Goal: Task Accomplishment & Management: Manage account settings

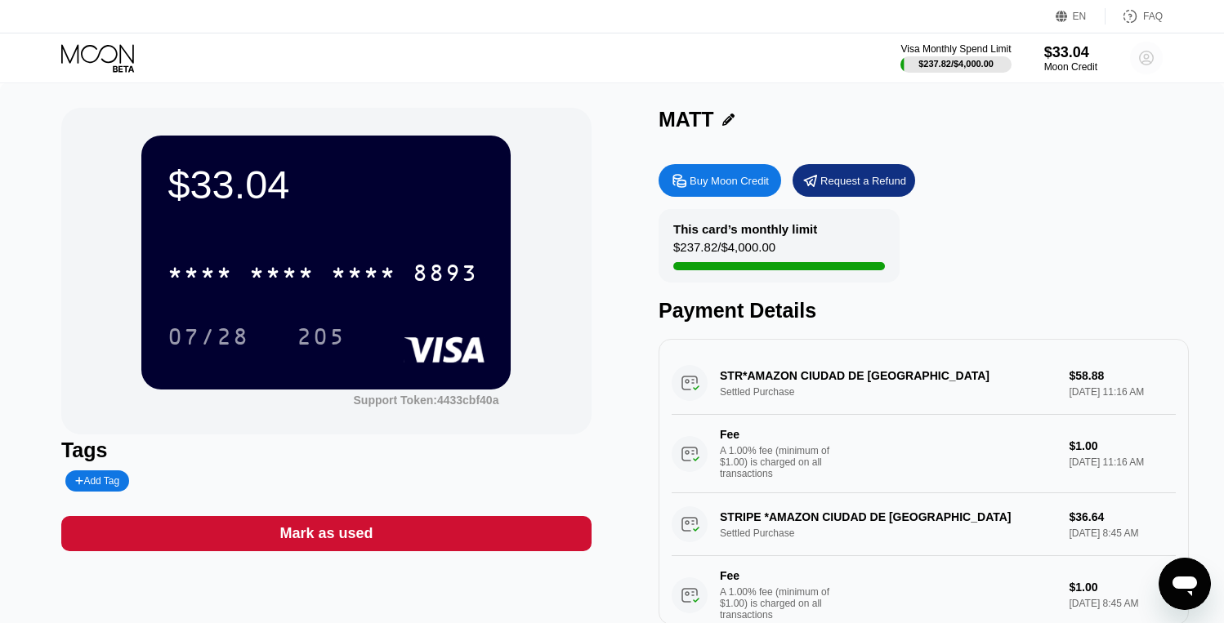
click at [1146, 62] on circle at bounding box center [1146, 58] width 33 height 33
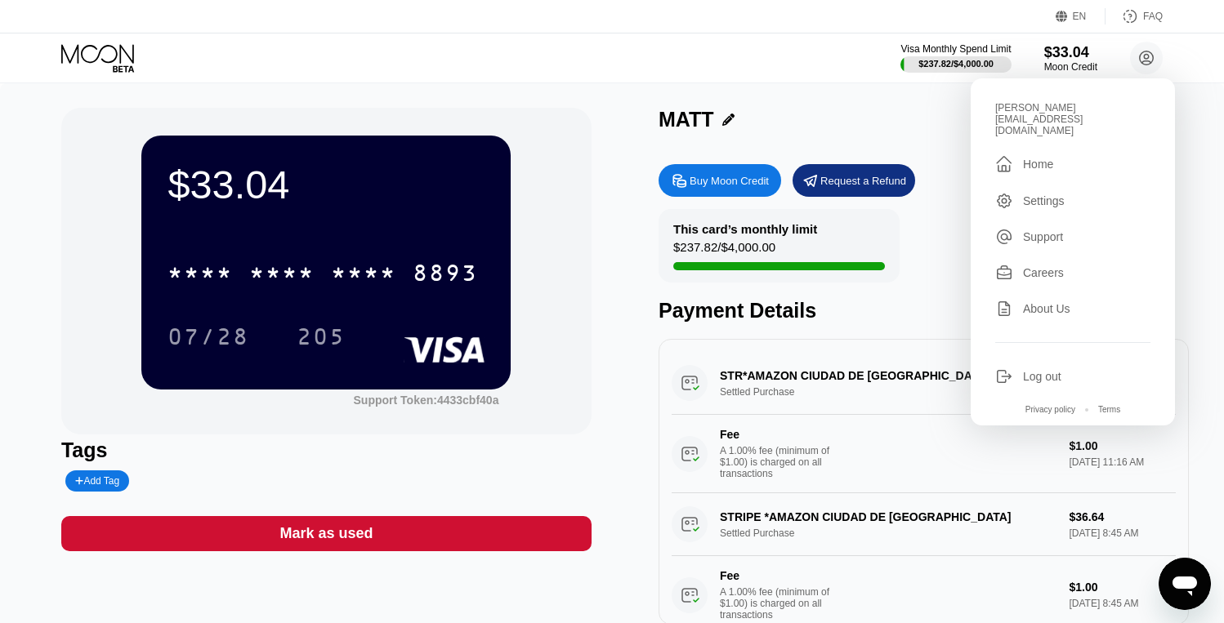
click at [1039, 194] on div "Settings" at bounding box center [1044, 200] width 42 height 13
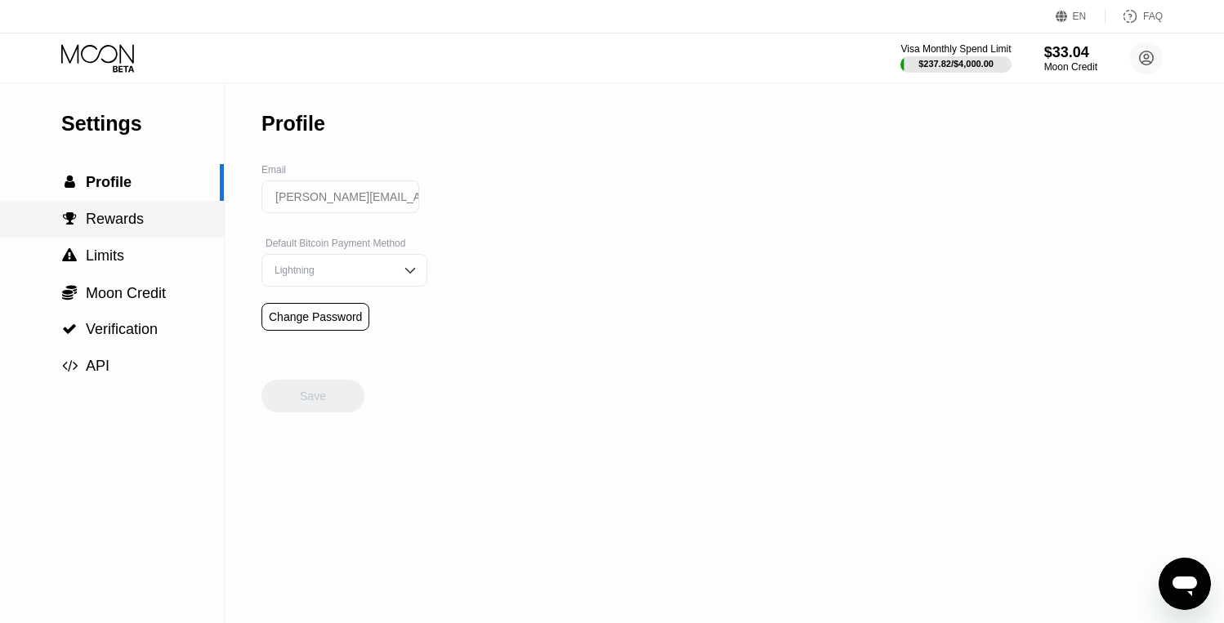
click at [148, 222] on div " Rewards" at bounding box center [112, 219] width 224 height 17
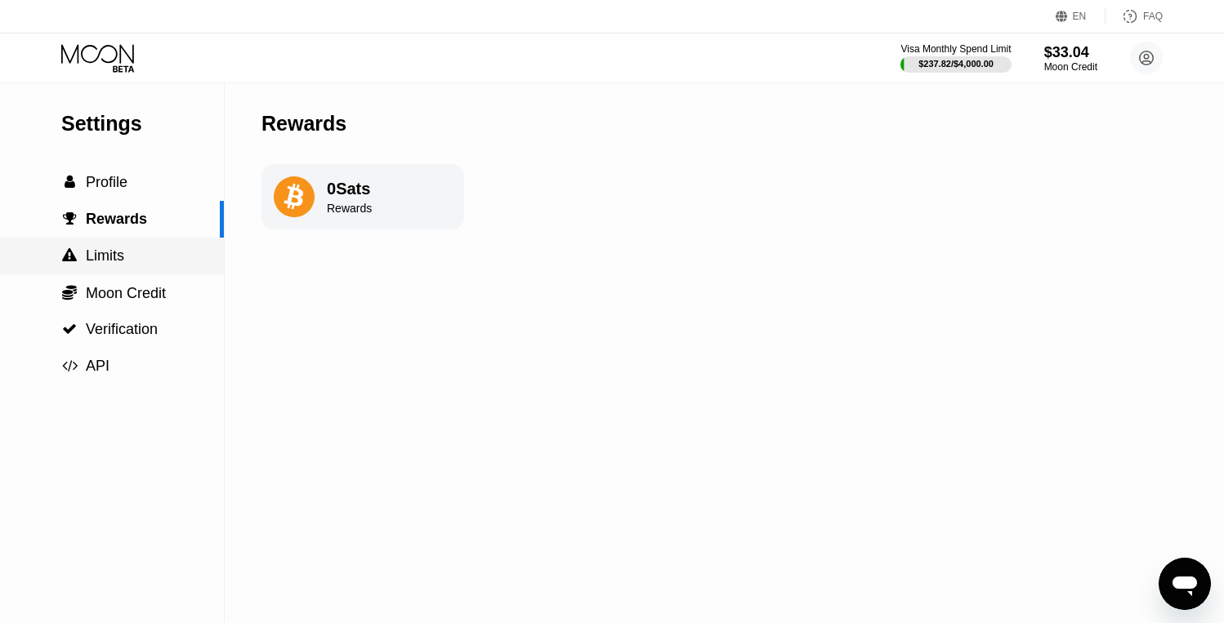
click at [143, 256] on div " Limits" at bounding box center [112, 256] width 224 height 17
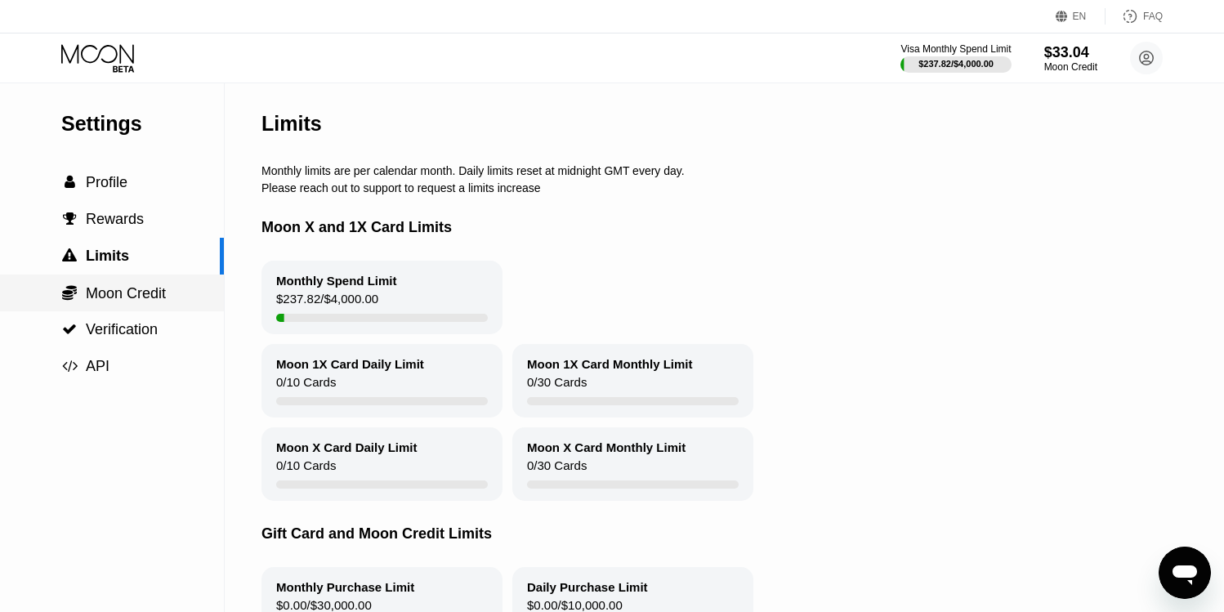
click at [122, 283] on div " Moon Credit" at bounding box center [112, 292] width 224 height 37
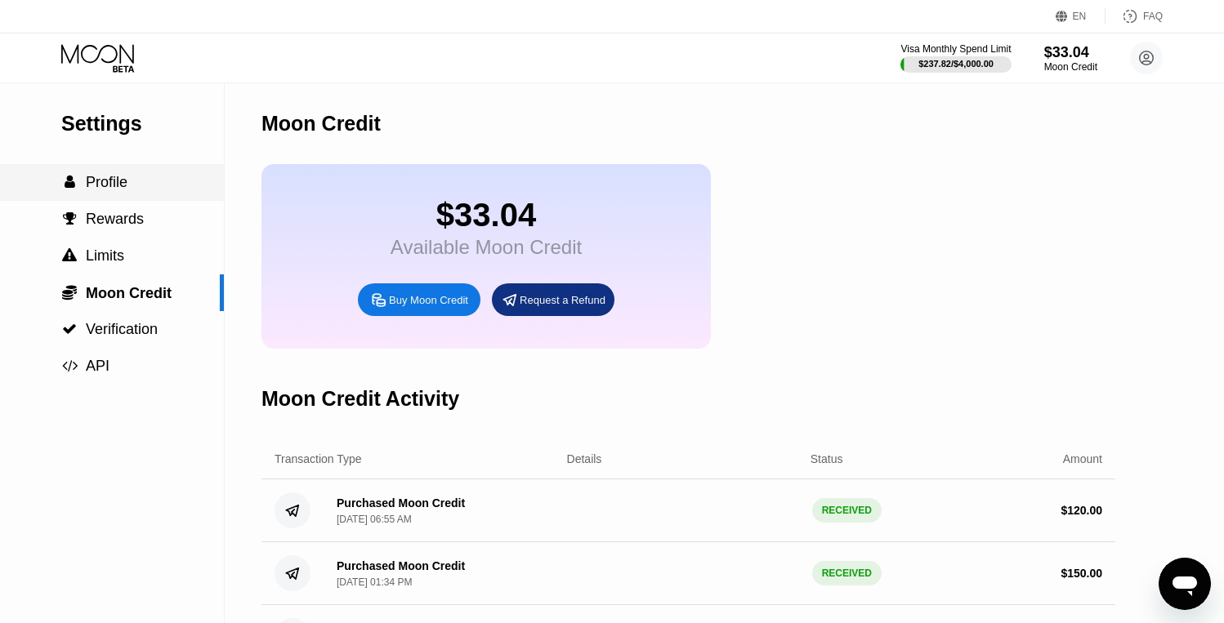
click at [135, 185] on div " Profile" at bounding box center [112, 182] width 224 height 17
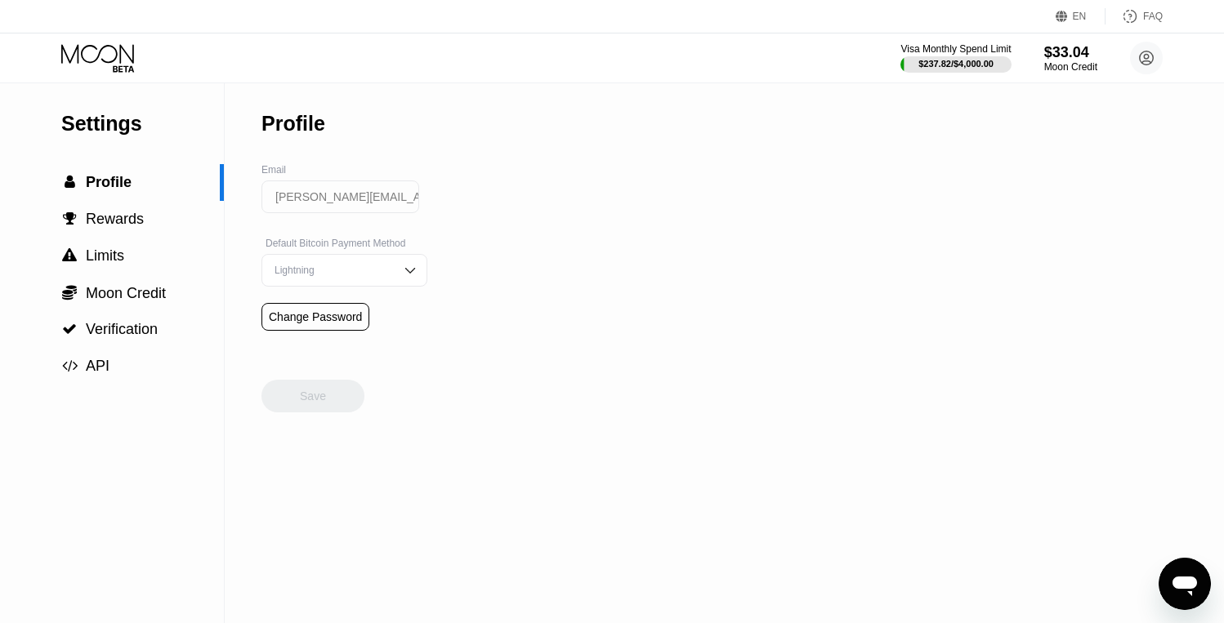
click at [150, 56] on div at bounding box center [111, 58] width 100 height 29
